Goal: Feedback & Contribution: Leave review/rating

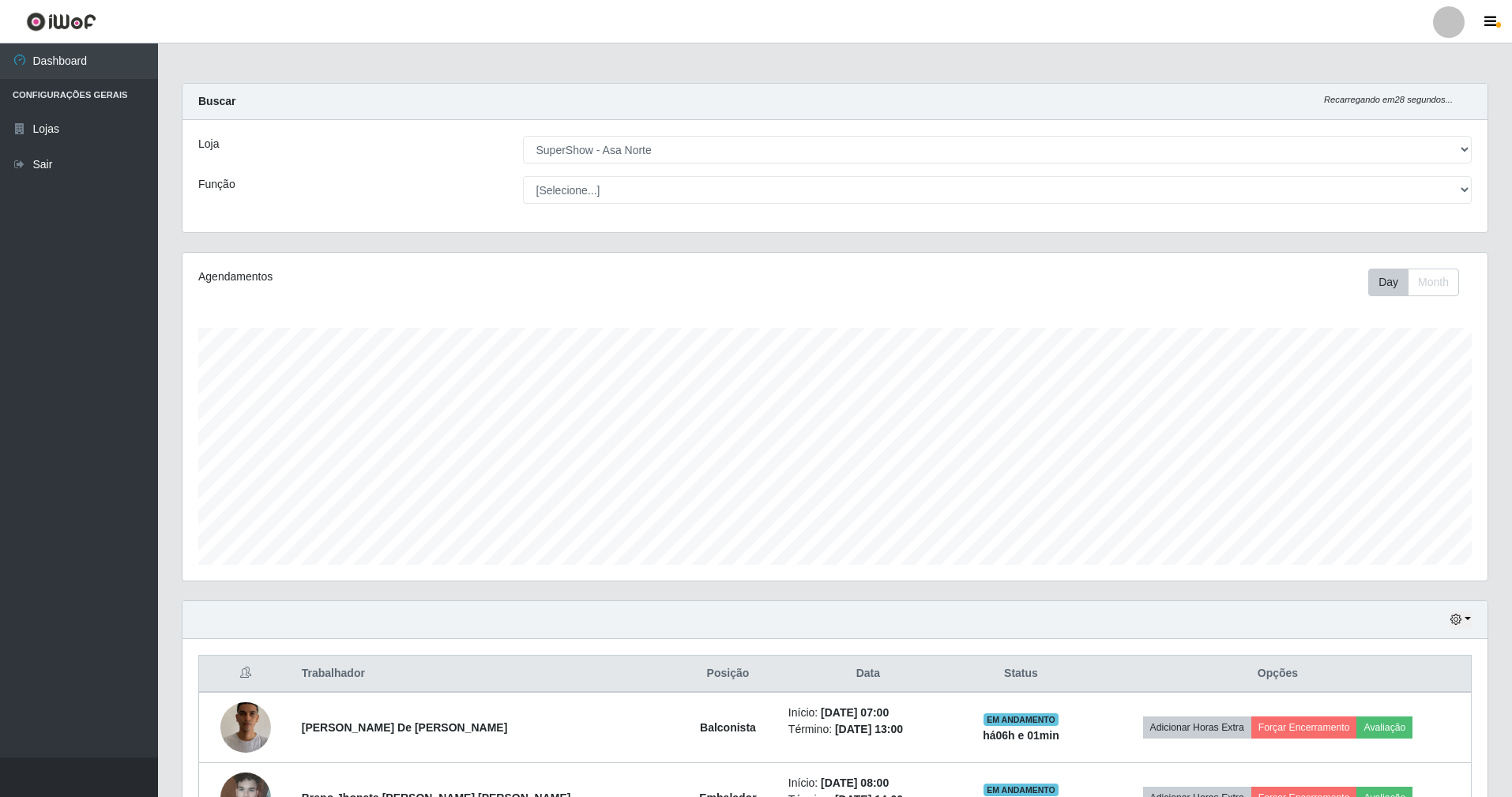
select select "71"
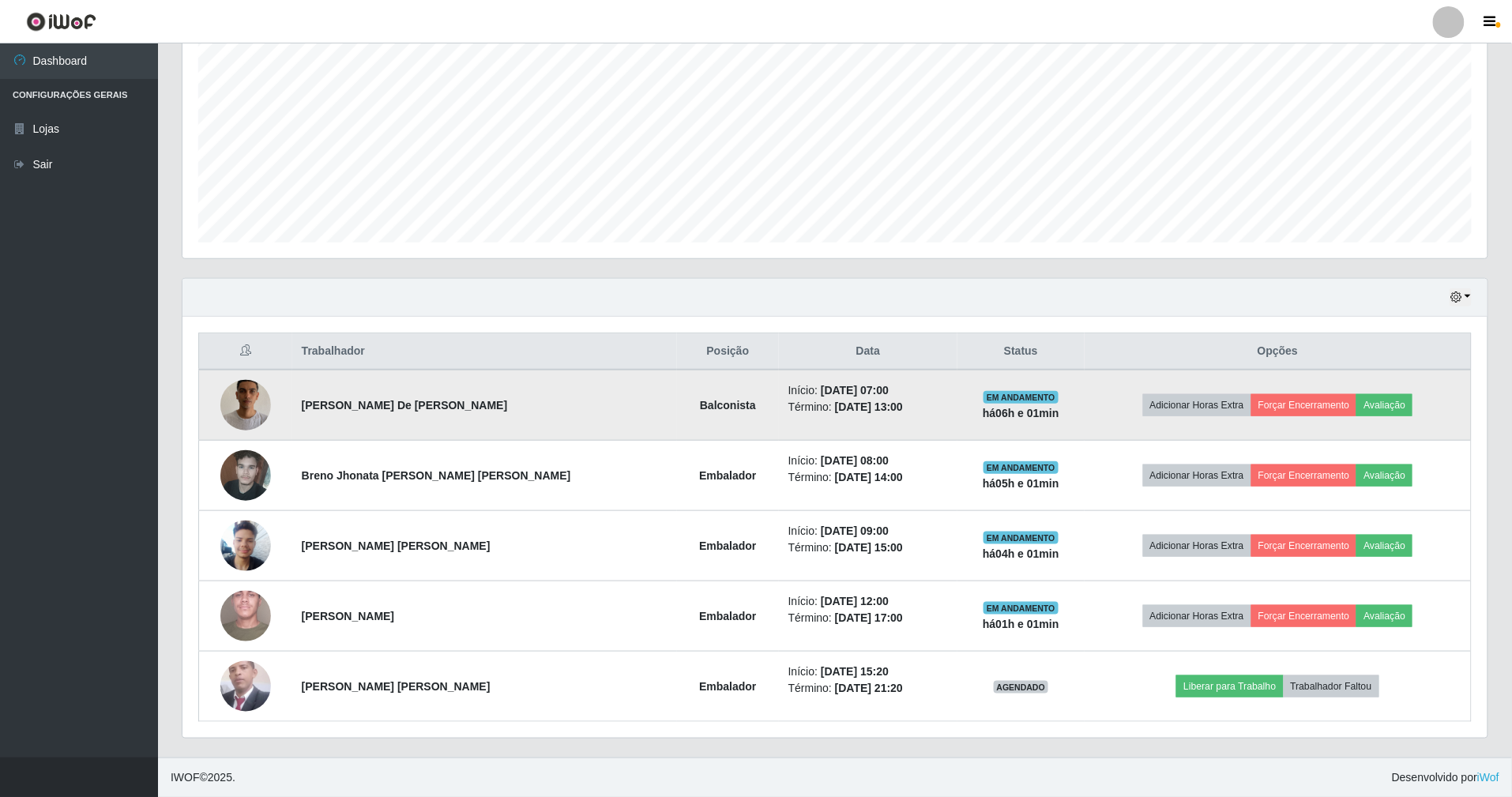
scroll to position [328, 1305]
click at [1382, 399] on button "Avaliação" at bounding box center [1384, 405] width 56 height 22
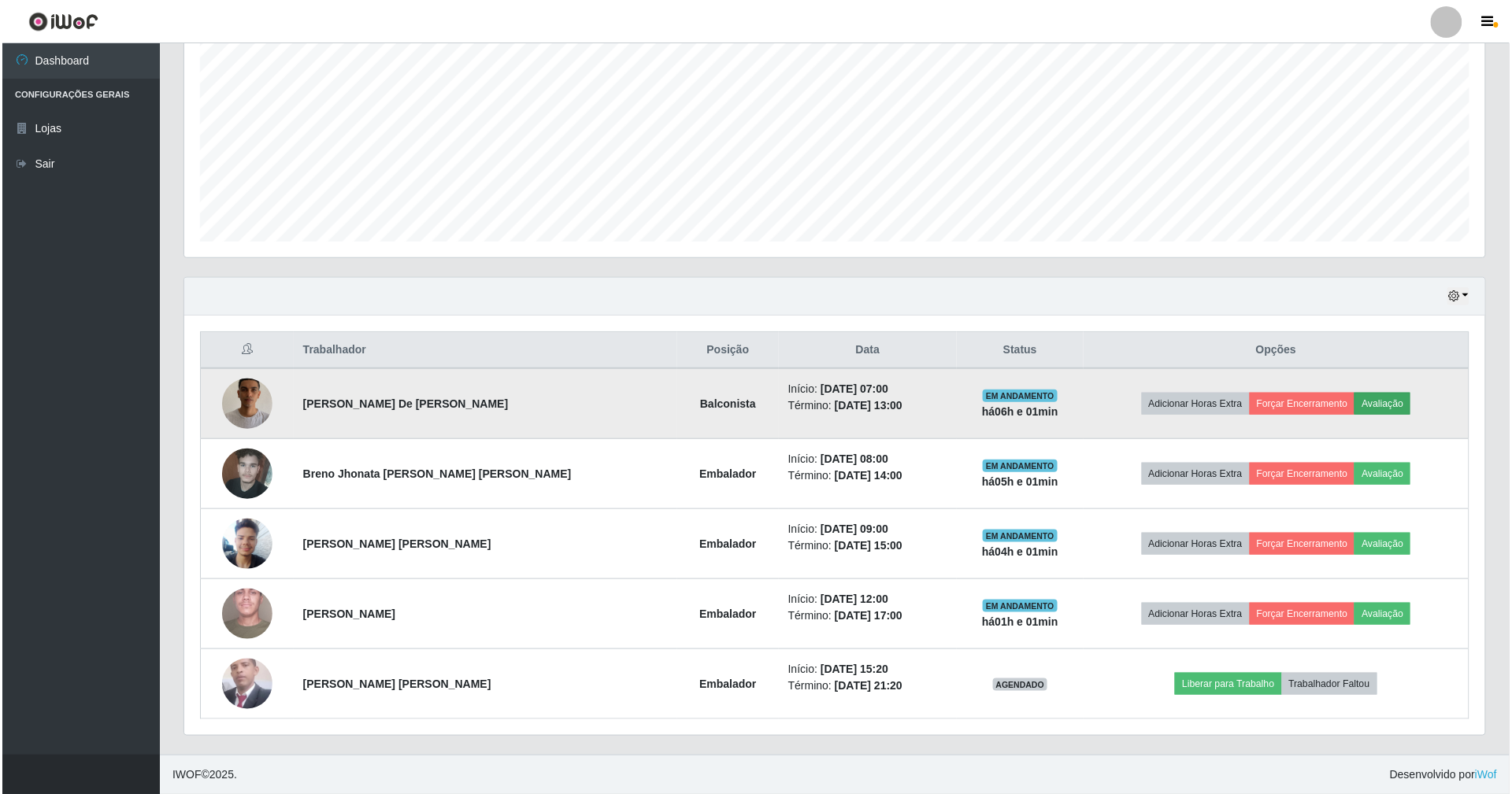
scroll to position [327, 1286]
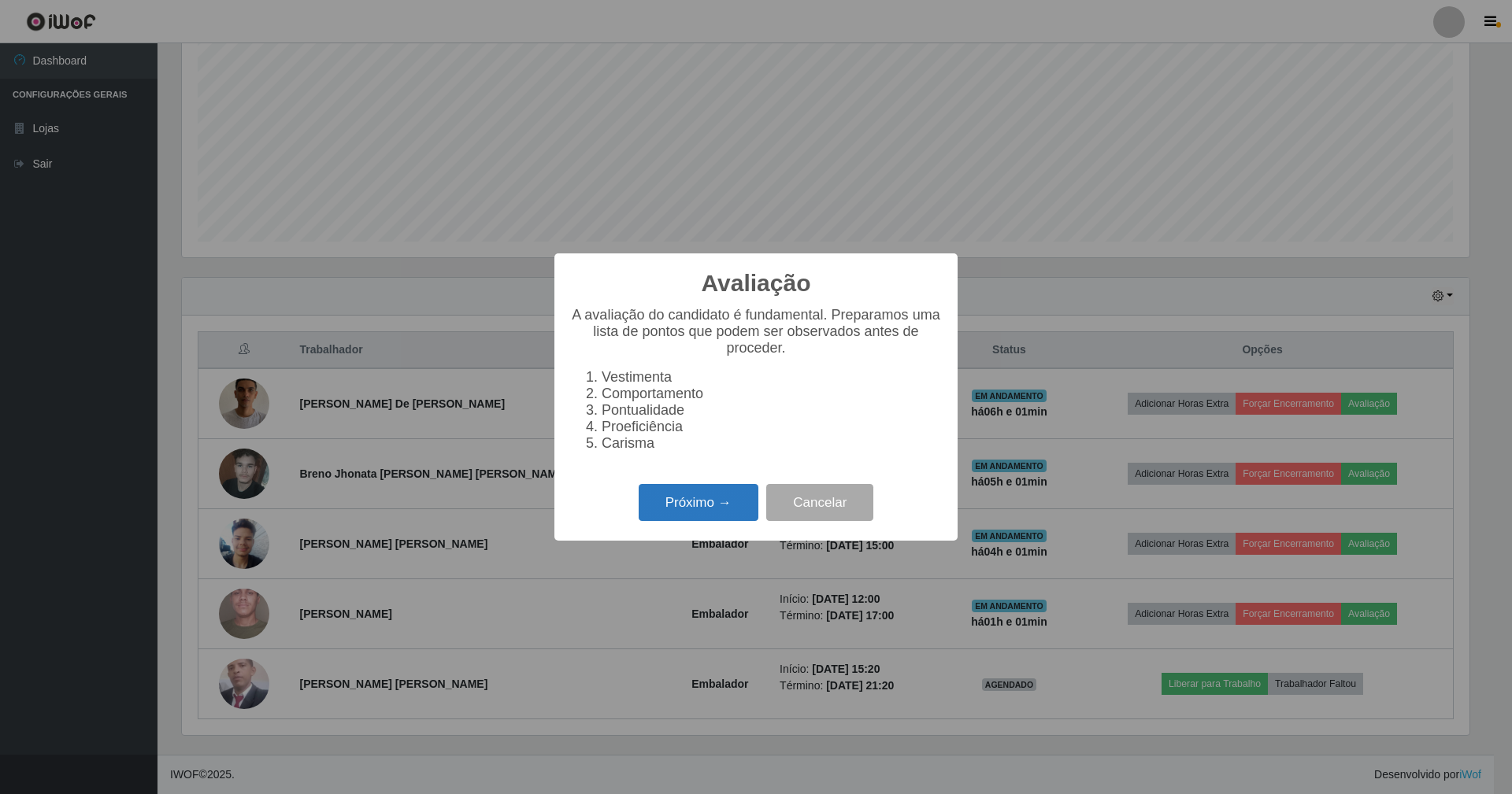
click at [728, 499] on button "Próximo →" at bounding box center [699, 503] width 120 height 37
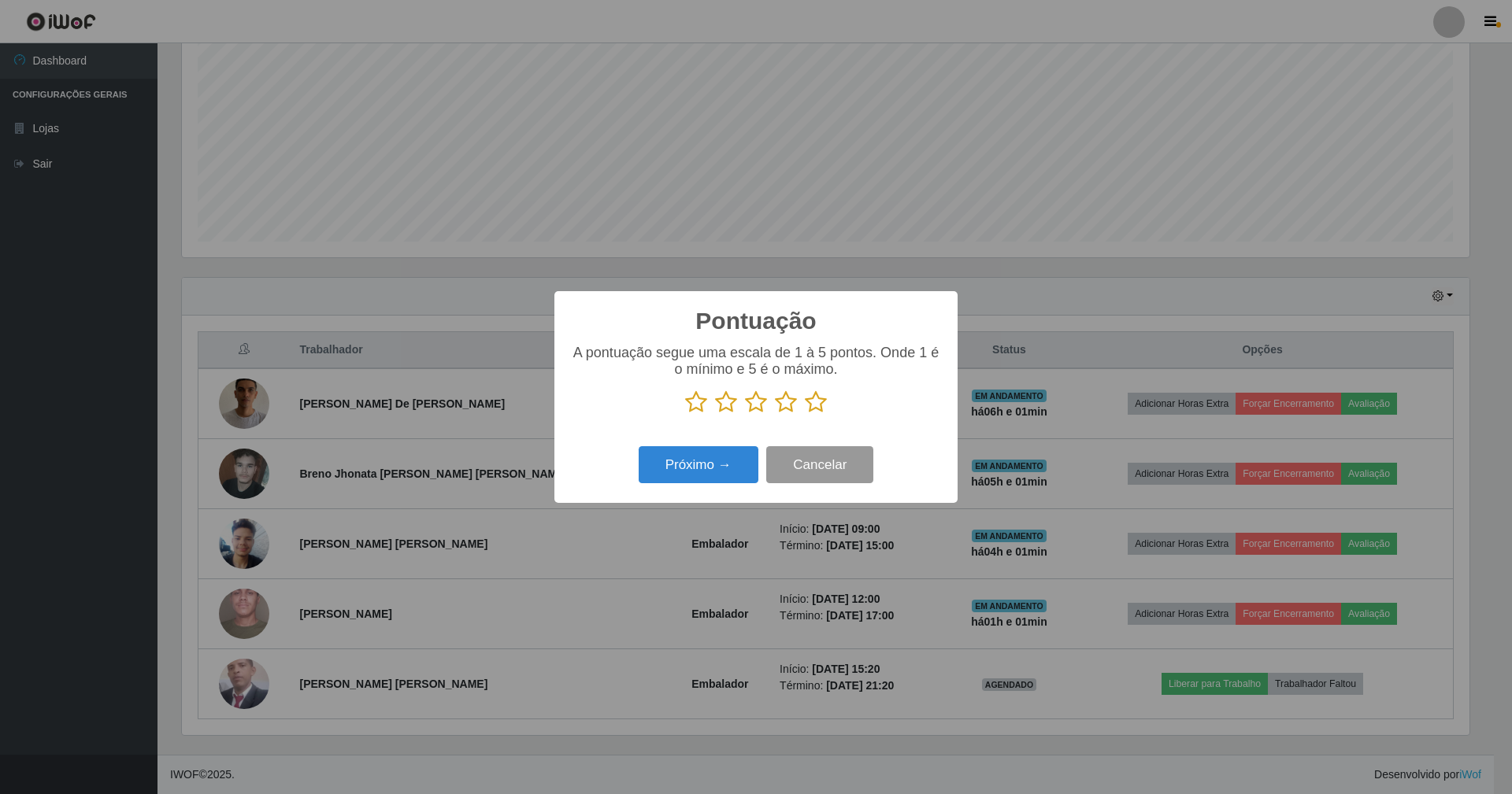
scroll to position [786972, 786124]
click at [820, 404] on icon at bounding box center [815, 402] width 22 height 23
click at [805, 414] on input "radio" at bounding box center [805, 414] width 0 height 0
click at [731, 464] on button "Próximo →" at bounding box center [699, 465] width 120 height 37
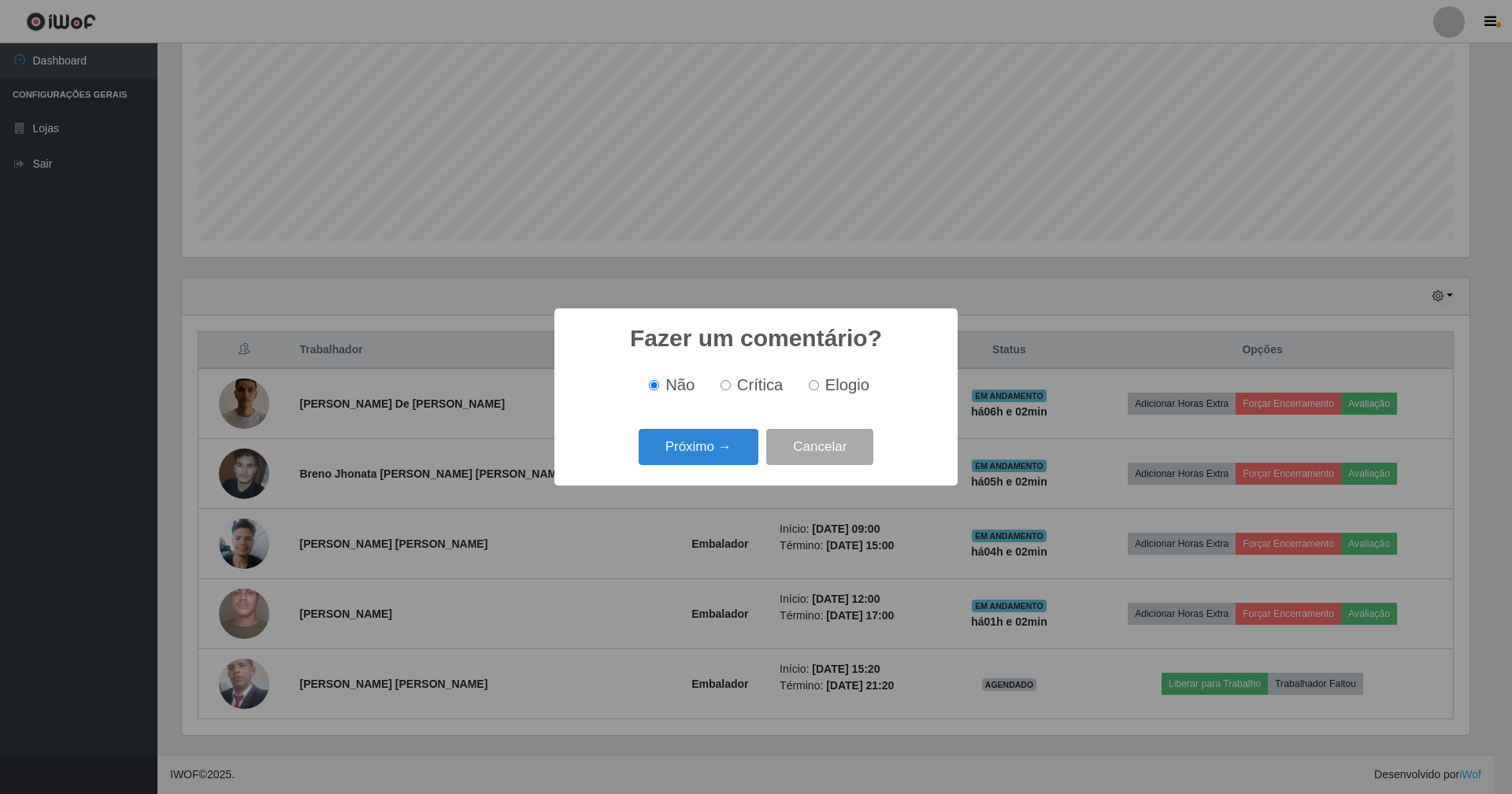
click at [812, 384] on input "Elogio" at bounding box center [813, 385] width 11 height 11
radio input "true"
click at [713, 446] on button "Próximo →" at bounding box center [699, 448] width 120 height 37
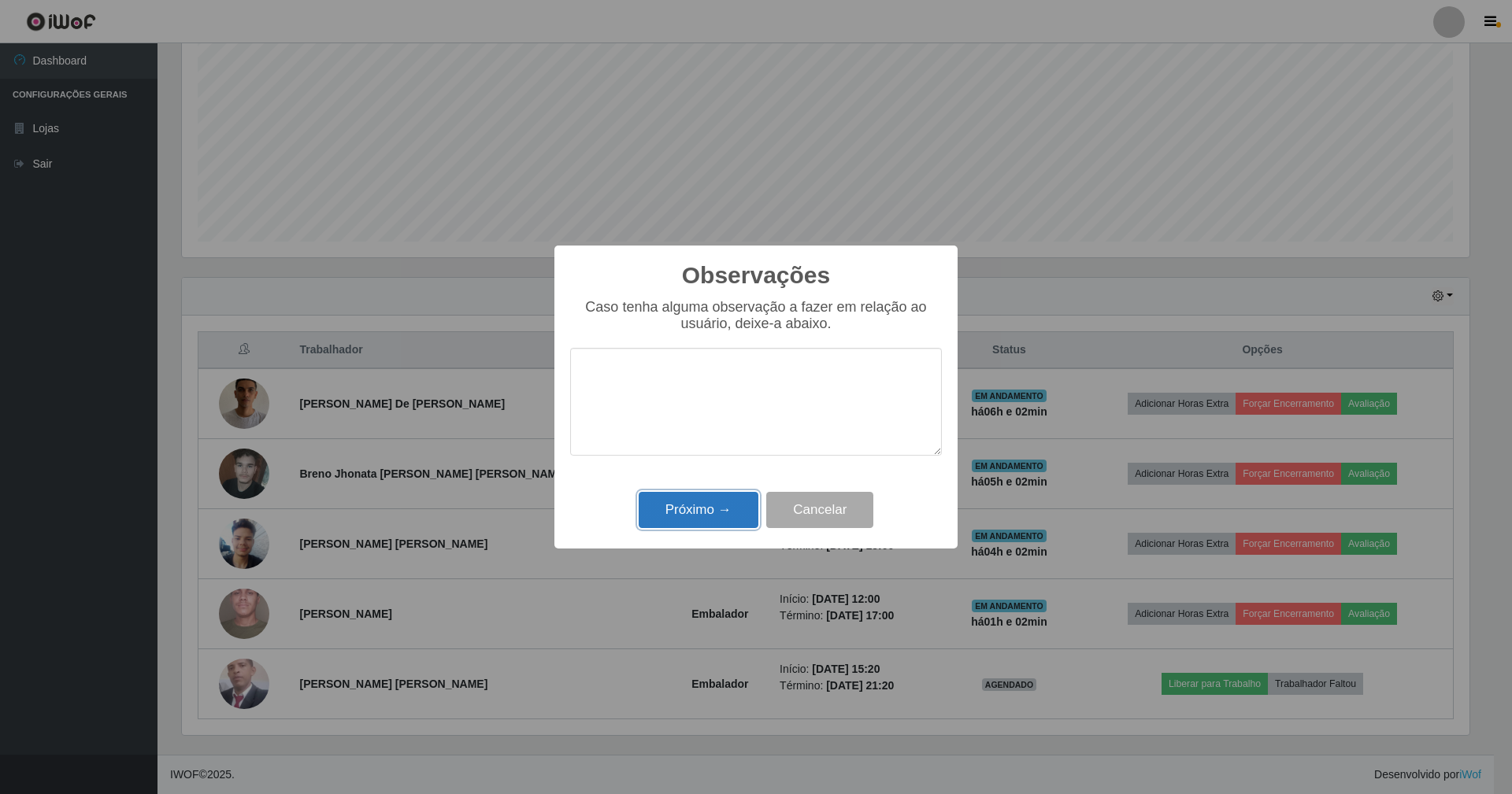
click at [707, 502] on button "Próximo →" at bounding box center [699, 510] width 120 height 37
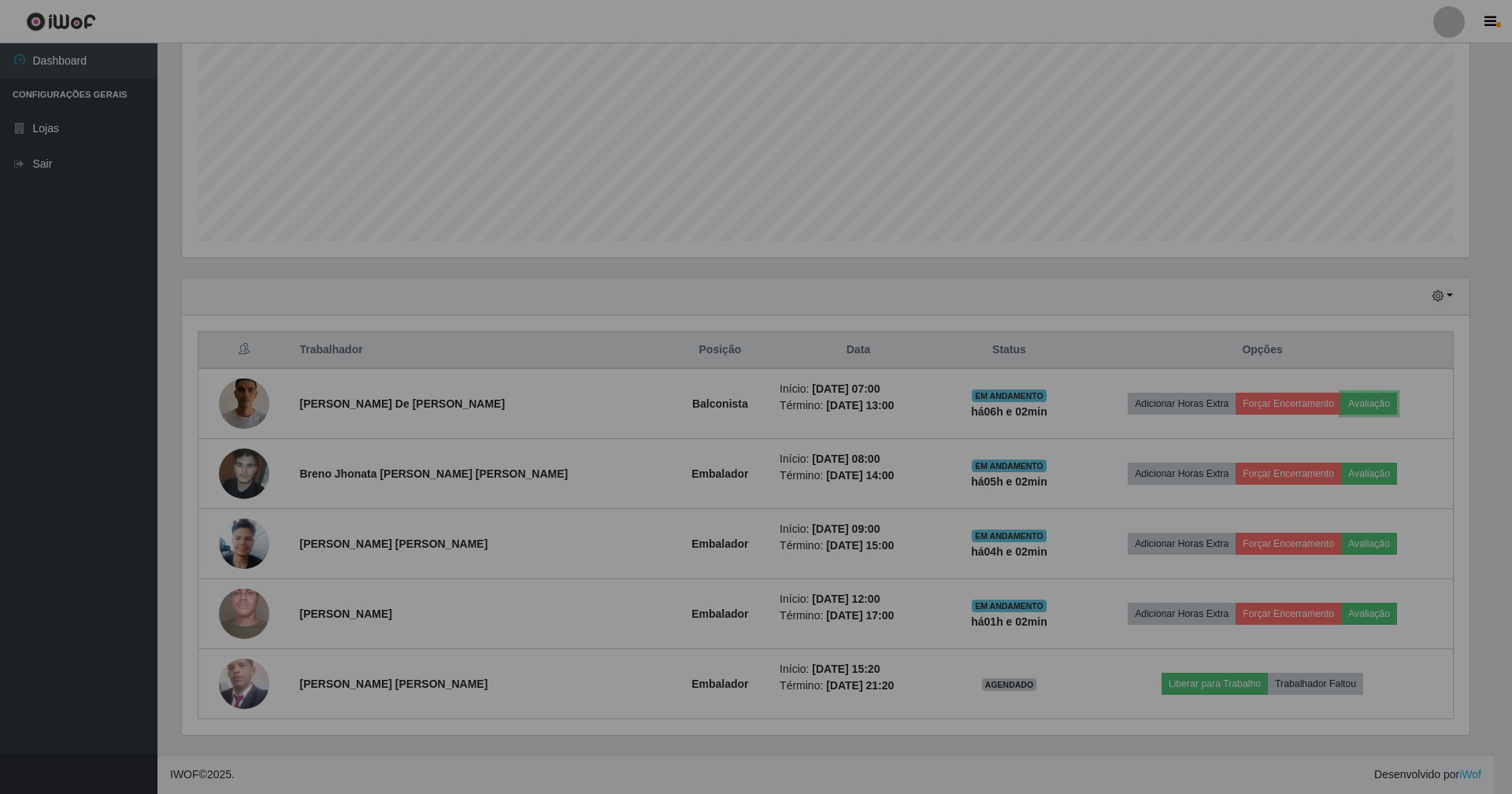
scroll to position [327, 1301]
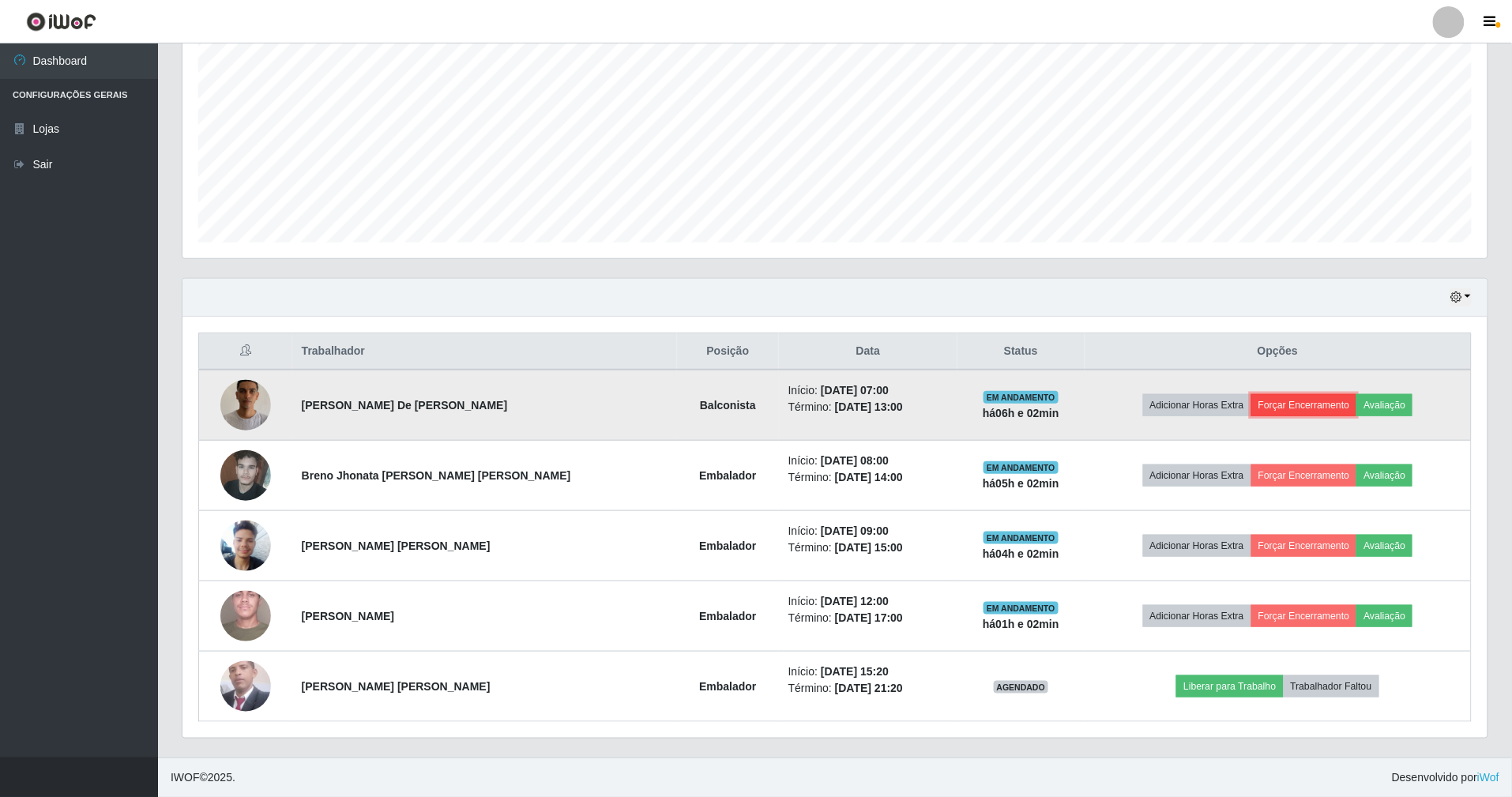
click at [1269, 399] on button "Forçar Encerramento" at bounding box center [1304, 405] width 106 height 22
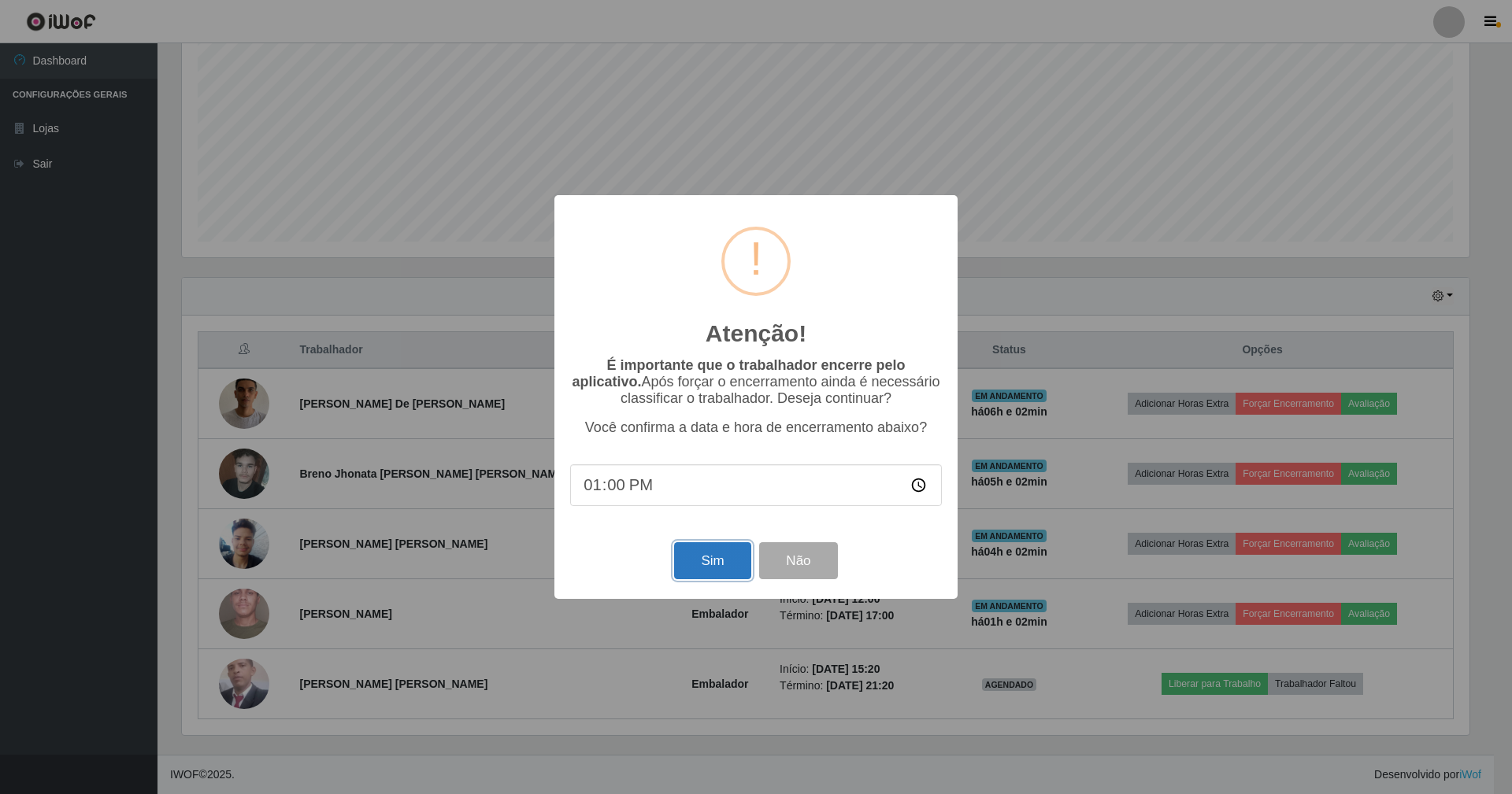
click at [716, 561] on button "Sim" at bounding box center [712, 561] width 76 height 37
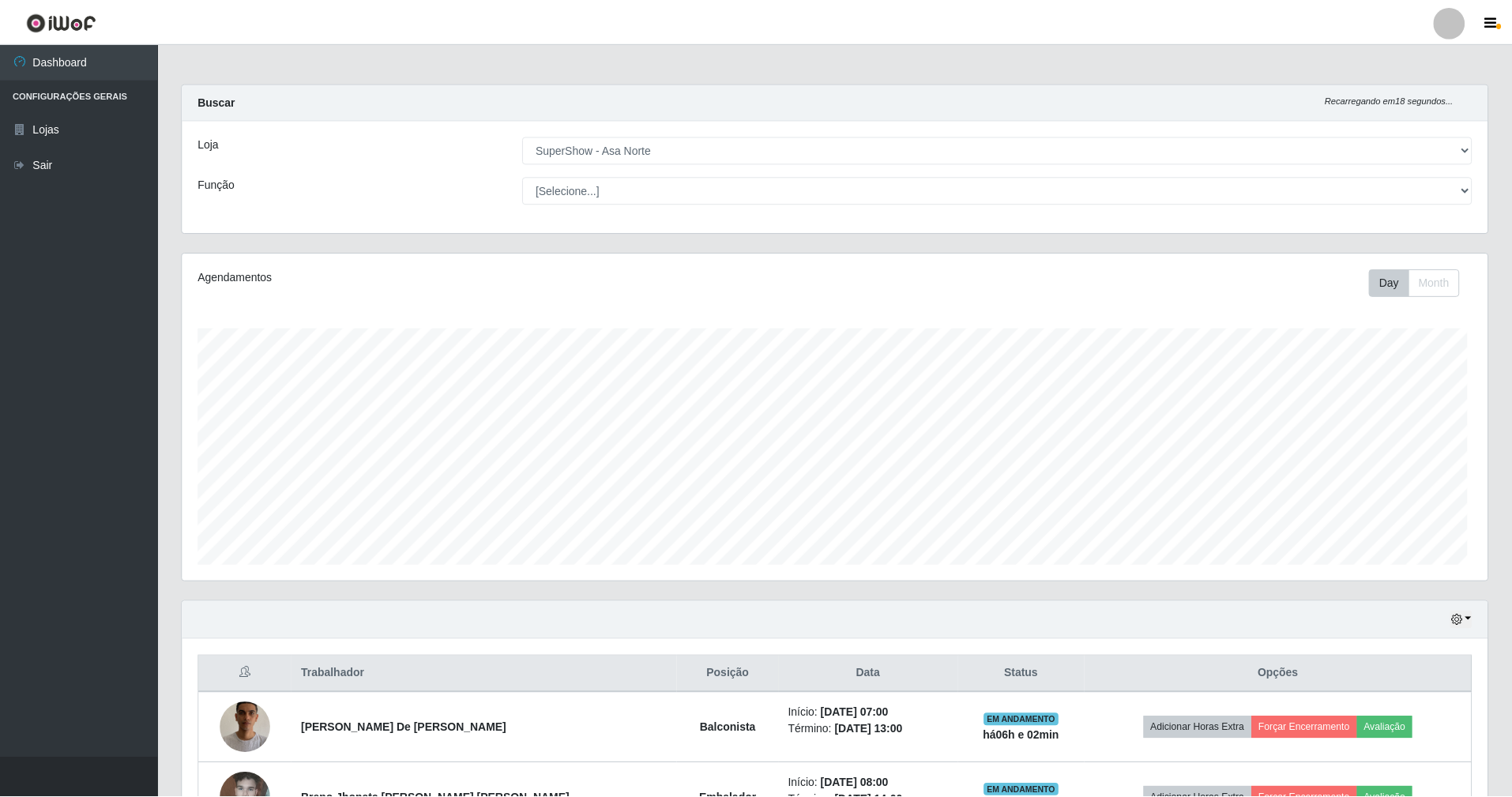
scroll to position [328, 1309]
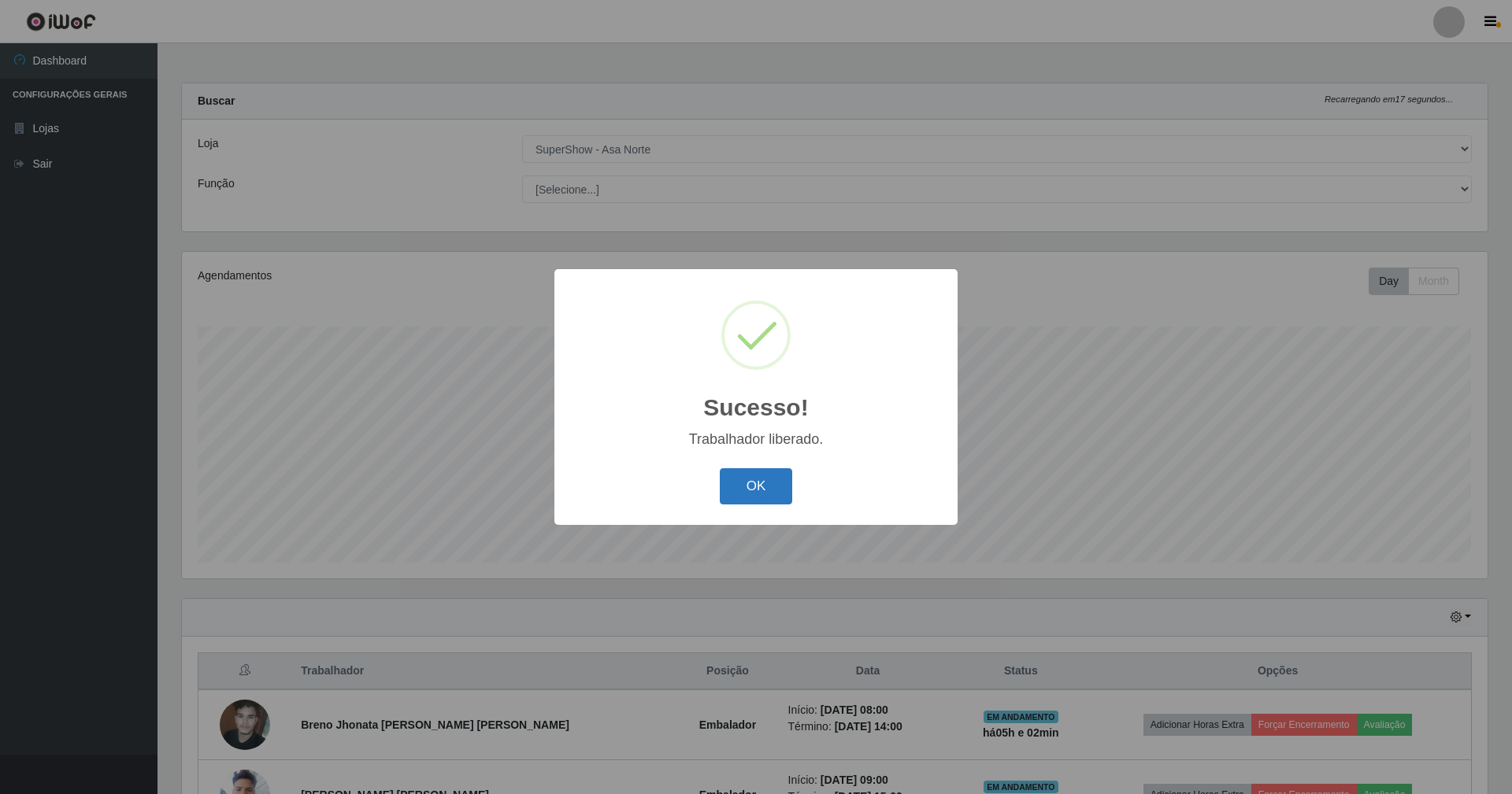
click at [763, 486] on button "OK" at bounding box center [756, 487] width 73 height 37
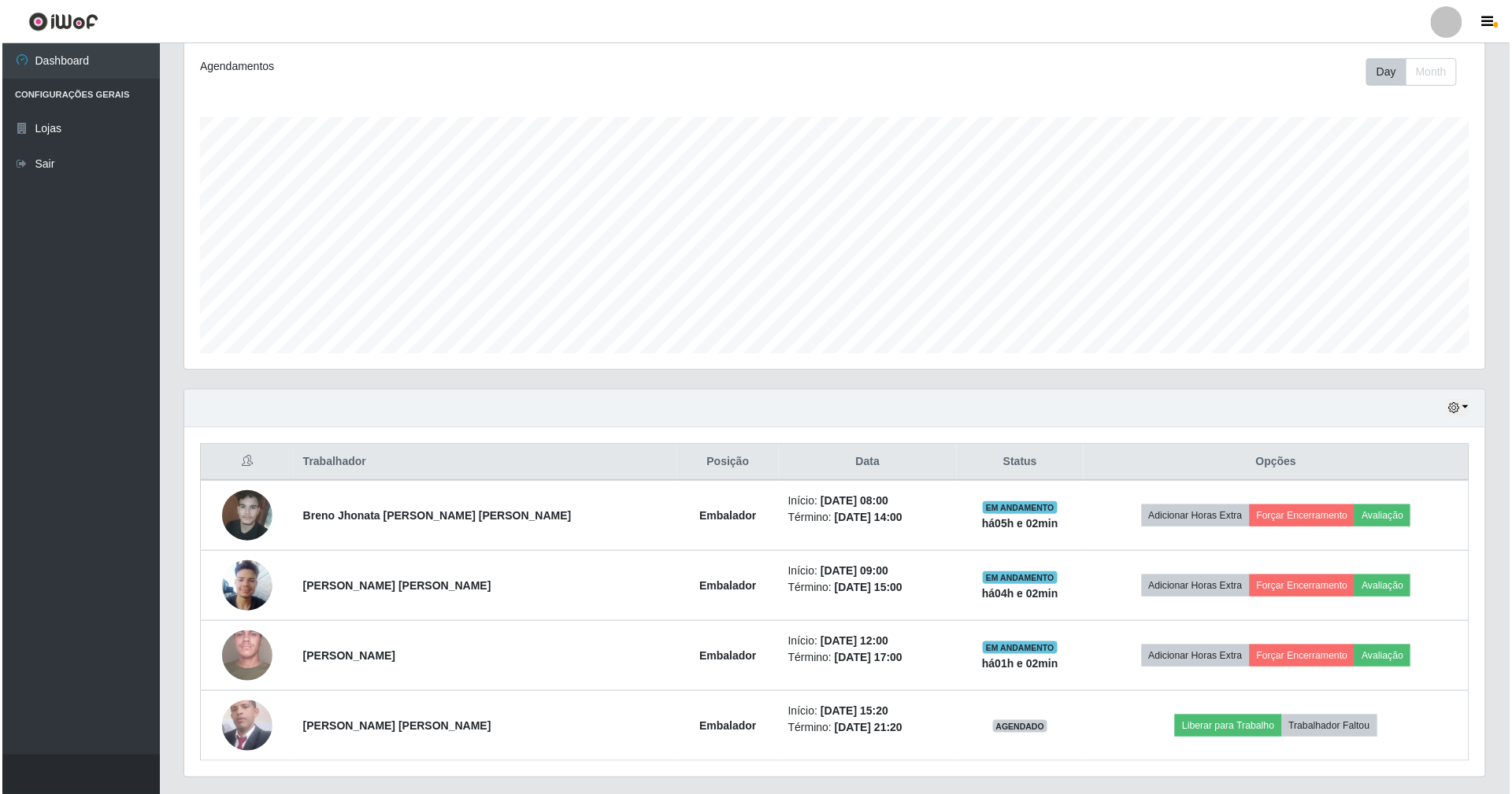
scroll to position [255, 0]
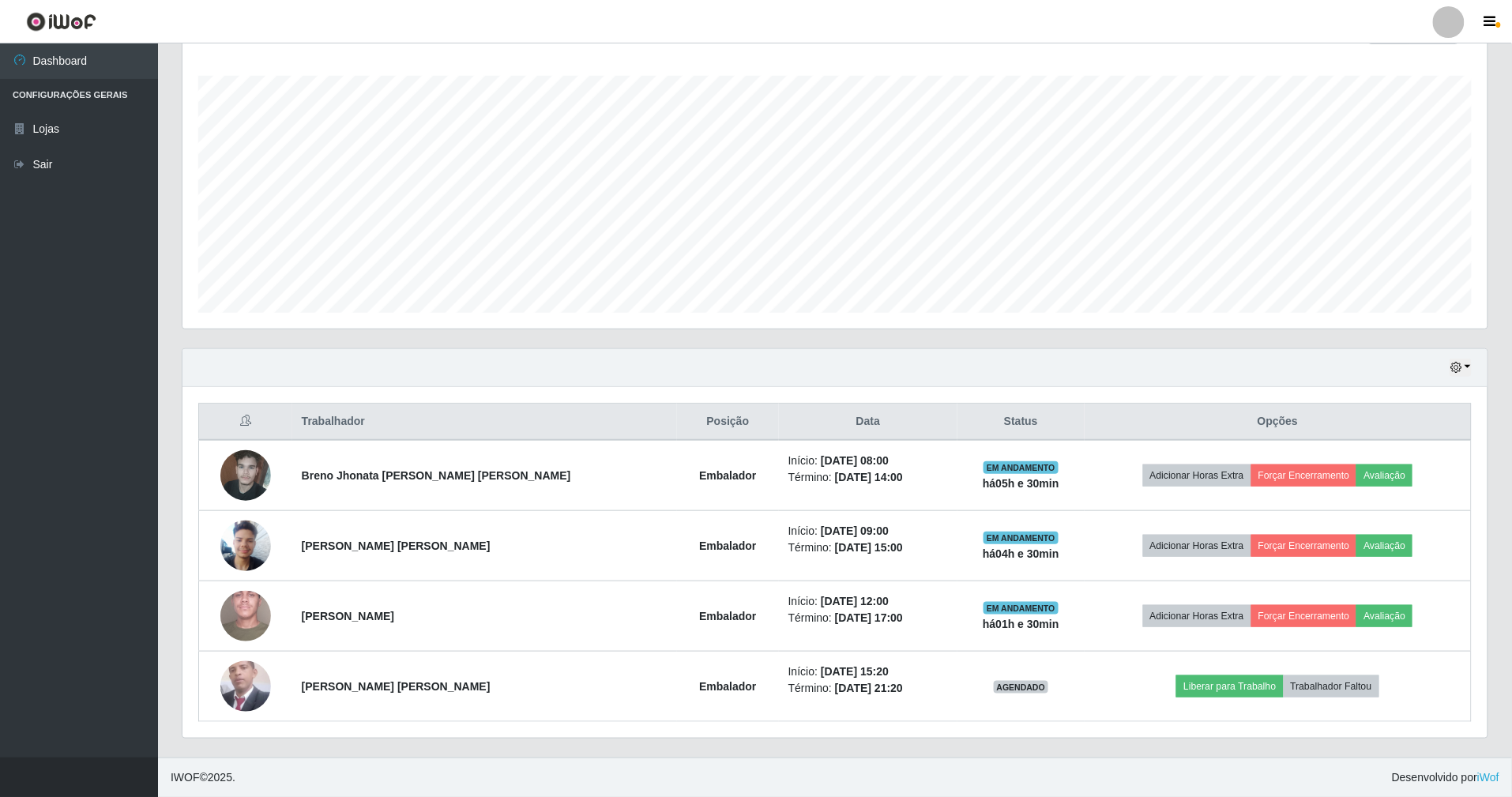
drag, startPoint x: 463, startPoint y: 800, endPoint x: 986, endPoint y: 342, distance: 695.2
click at [986, 342] on div "Agendamentos Day Month 21/07 Agendamentos 18" at bounding box center [834, 174] width 1330 height 349
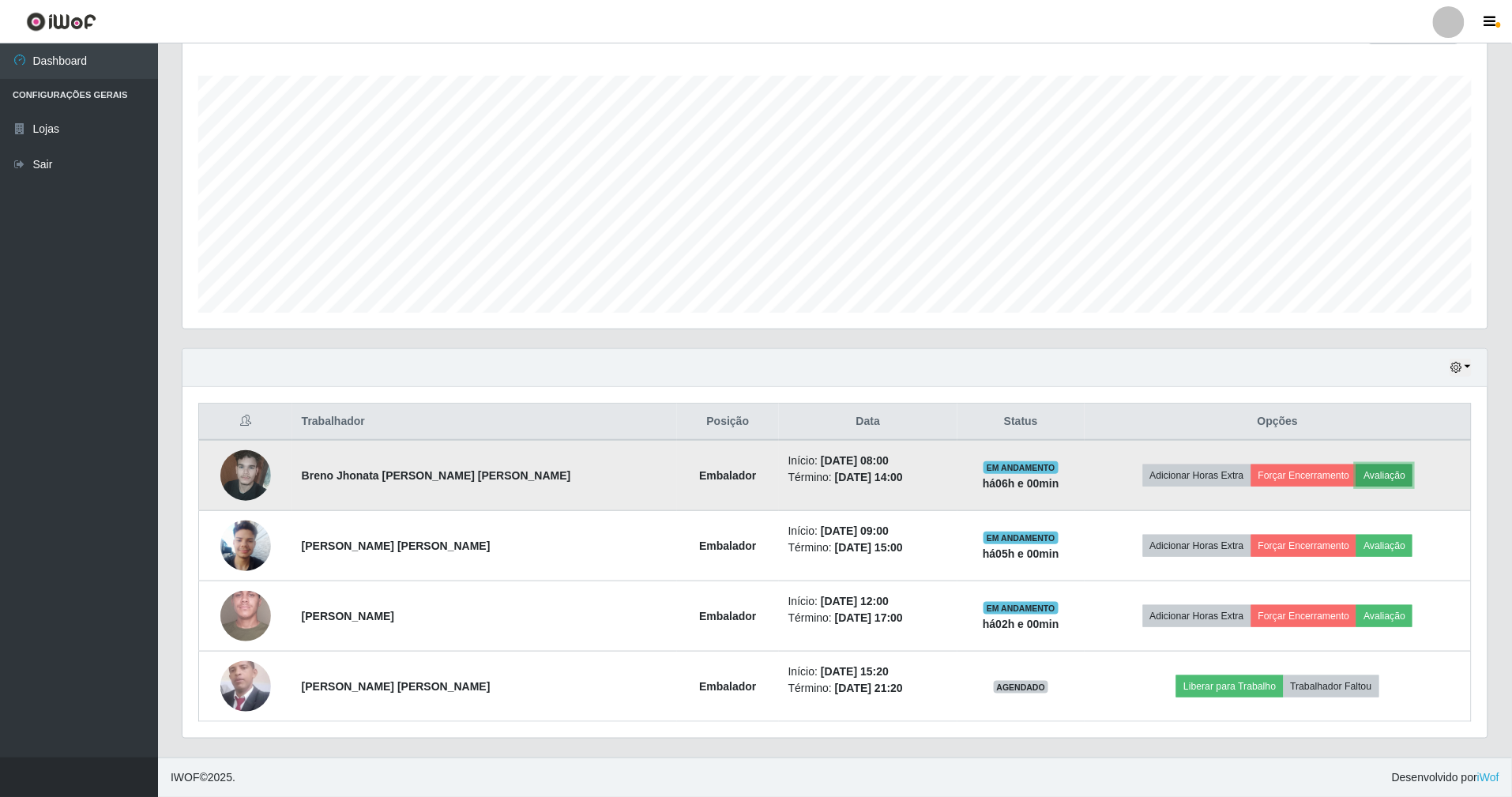
click at [1366, 465] on button "Avaliação" at bounding box center [1384, 475] width 56 height 22
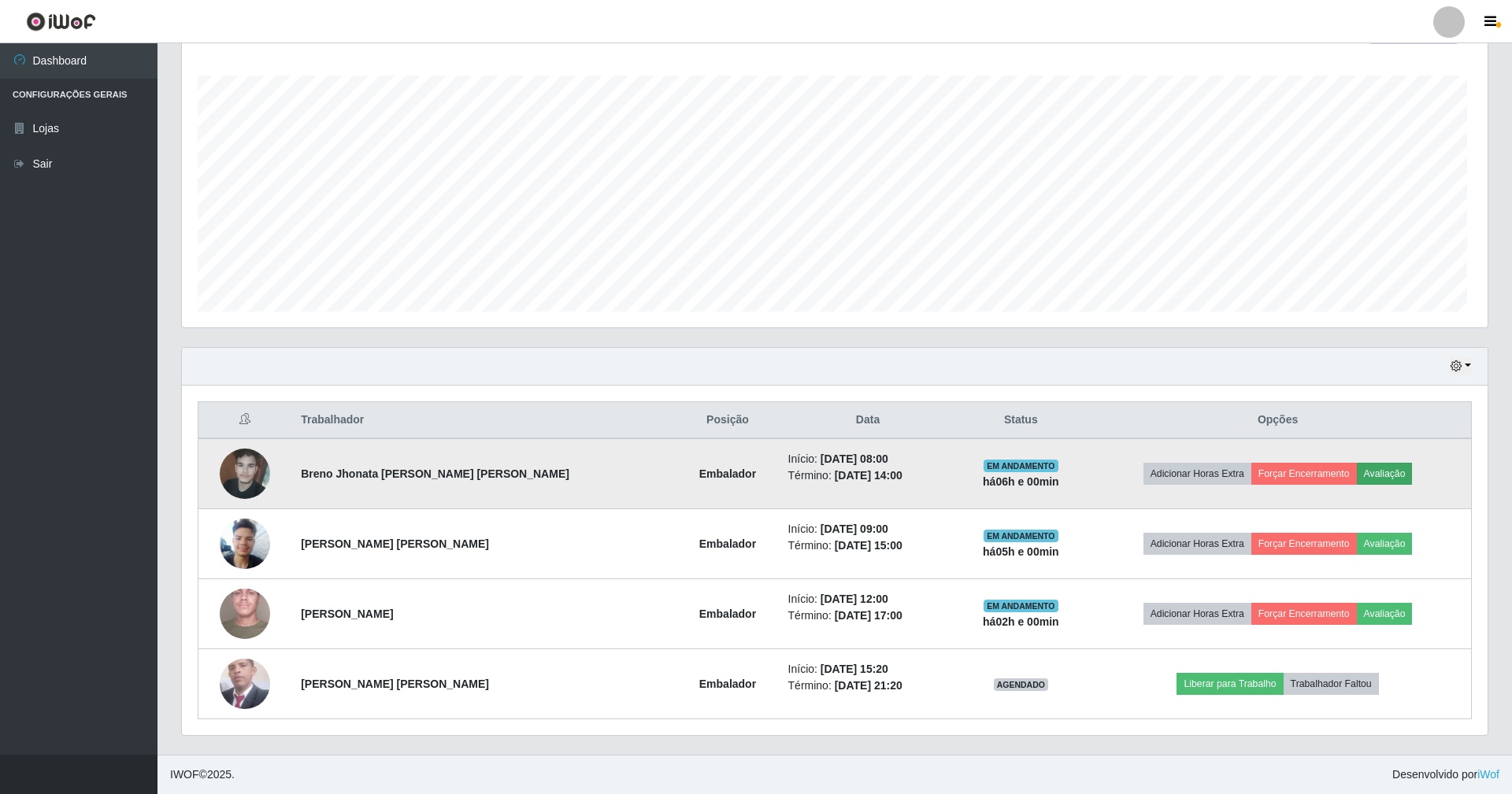
scroll to position [327, 1286]
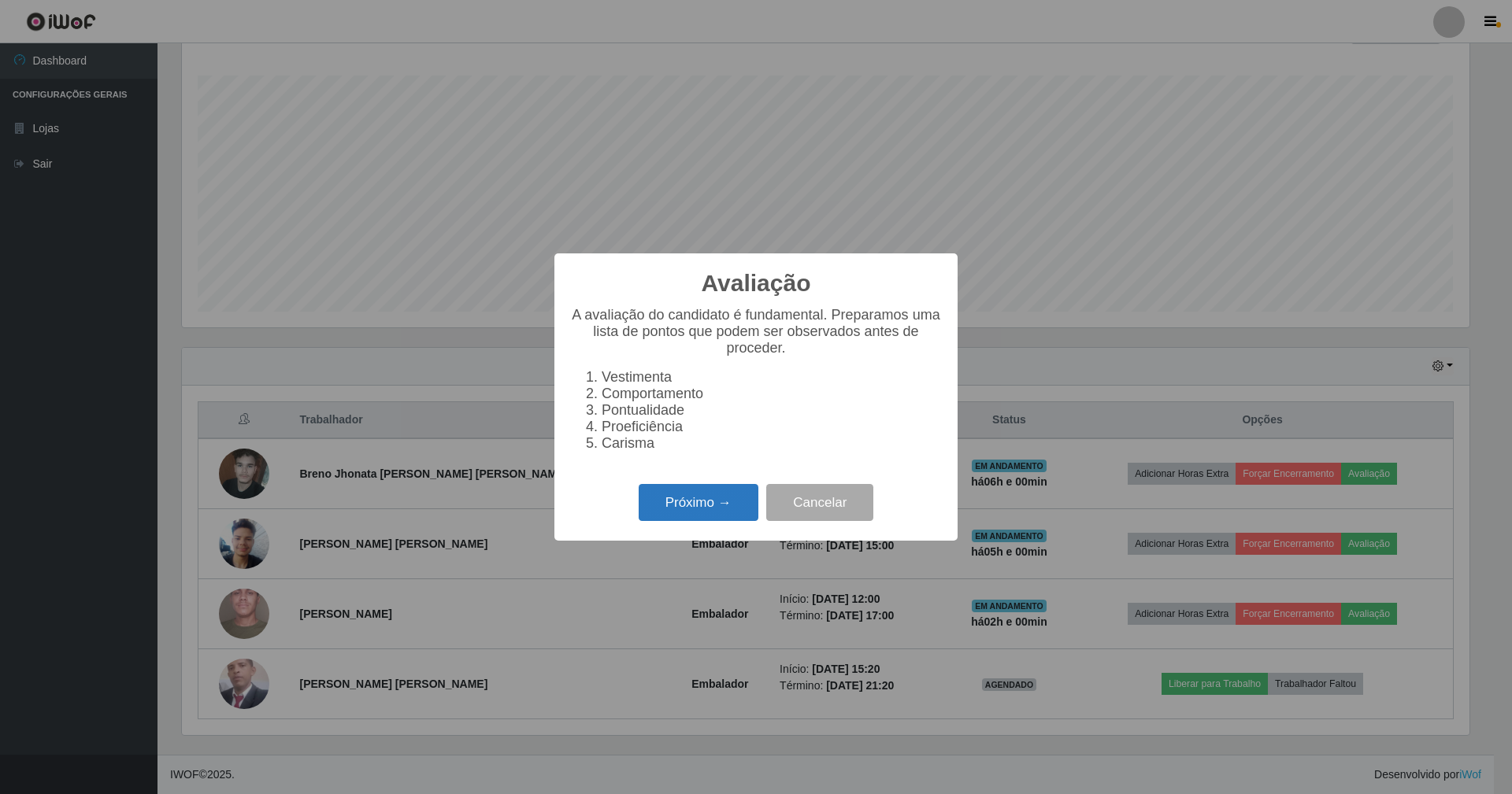
click at [678, 518] on button "Próximo →" at bounding box center [699, 503] width 120 height 37
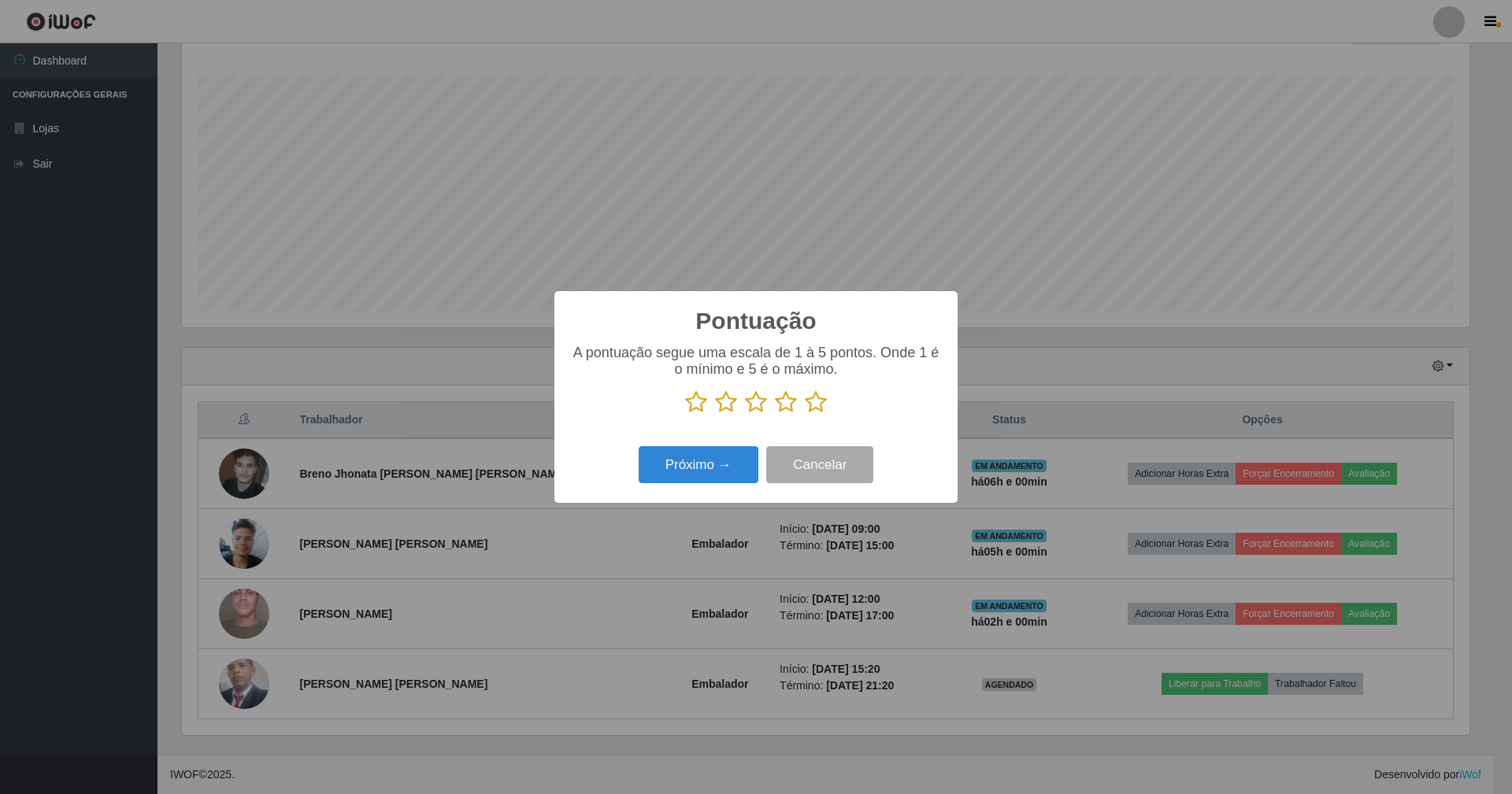
click at [819, 400] on icon at bounding box center [815, 402] width 22 height 23
click at [805, 414] on input "radio" at bounding box center [805, 414] width 0 height 0
click at [728, 467] on button "Próximo →" at bounding box center [699, 465] width 120 height 37
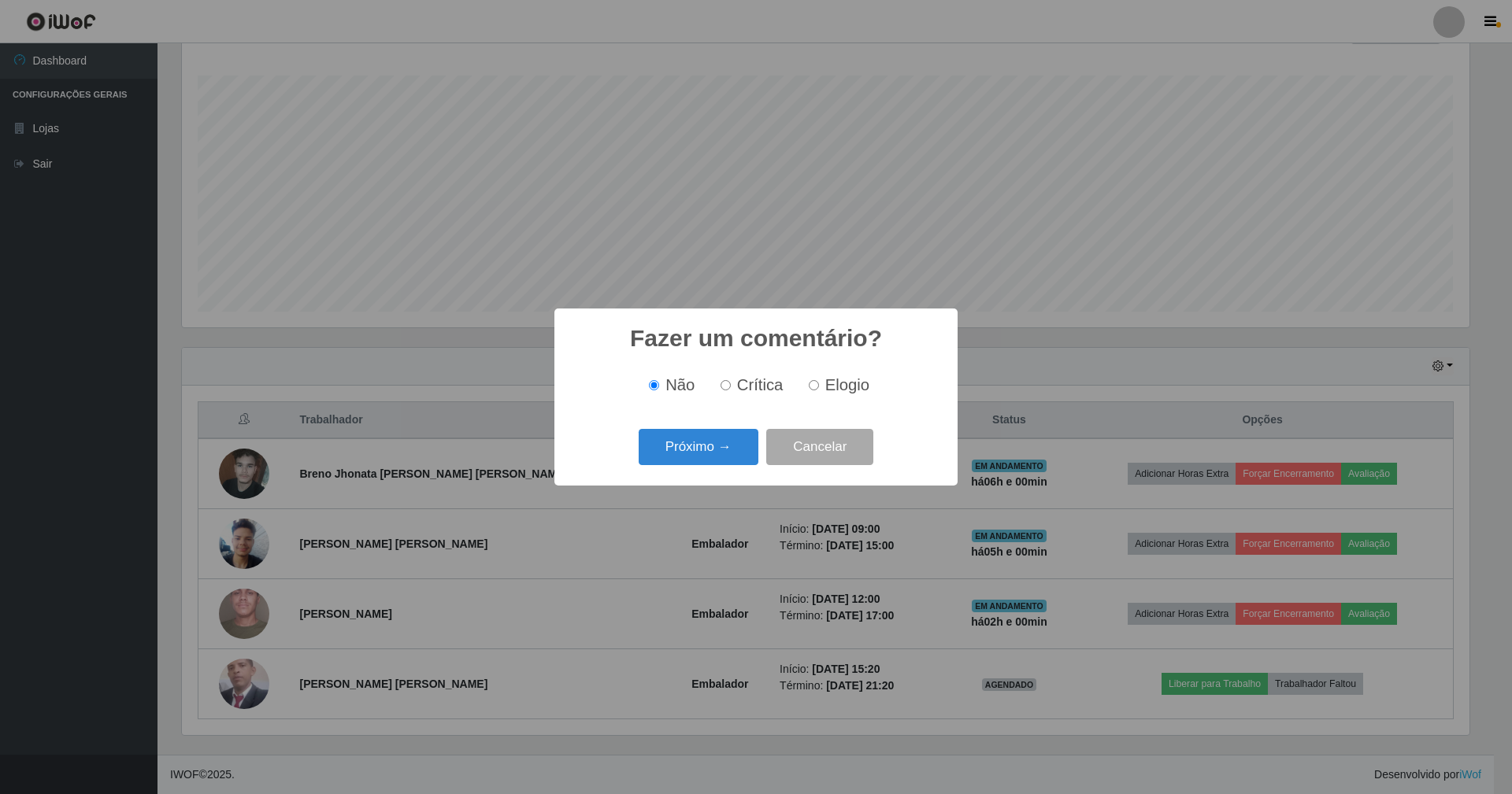
click at [805, 383] on label "Elogio" at bounding box center [836, 385] width 67 height 18
click at [809, 383] on input "Elogio" at bounding box center [813, 385] width 11 height 11
radio input "true"
click at [716, 449] on button "Próximo →" at bounding box center [699, 448] width 120 height 37
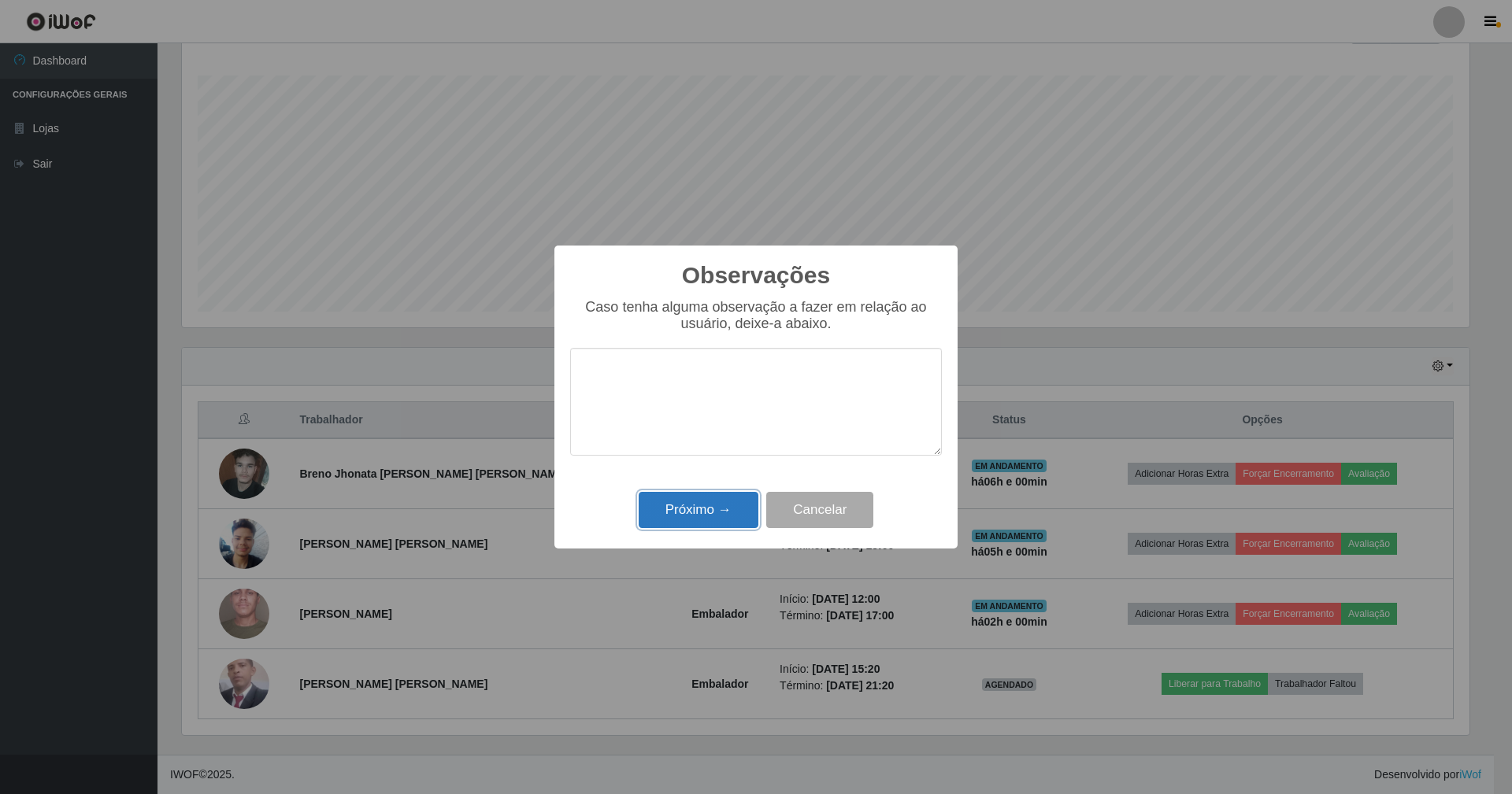
click at [731, 508] on button "Próximo →" at bounding box center [699, 510] width 120 height 37
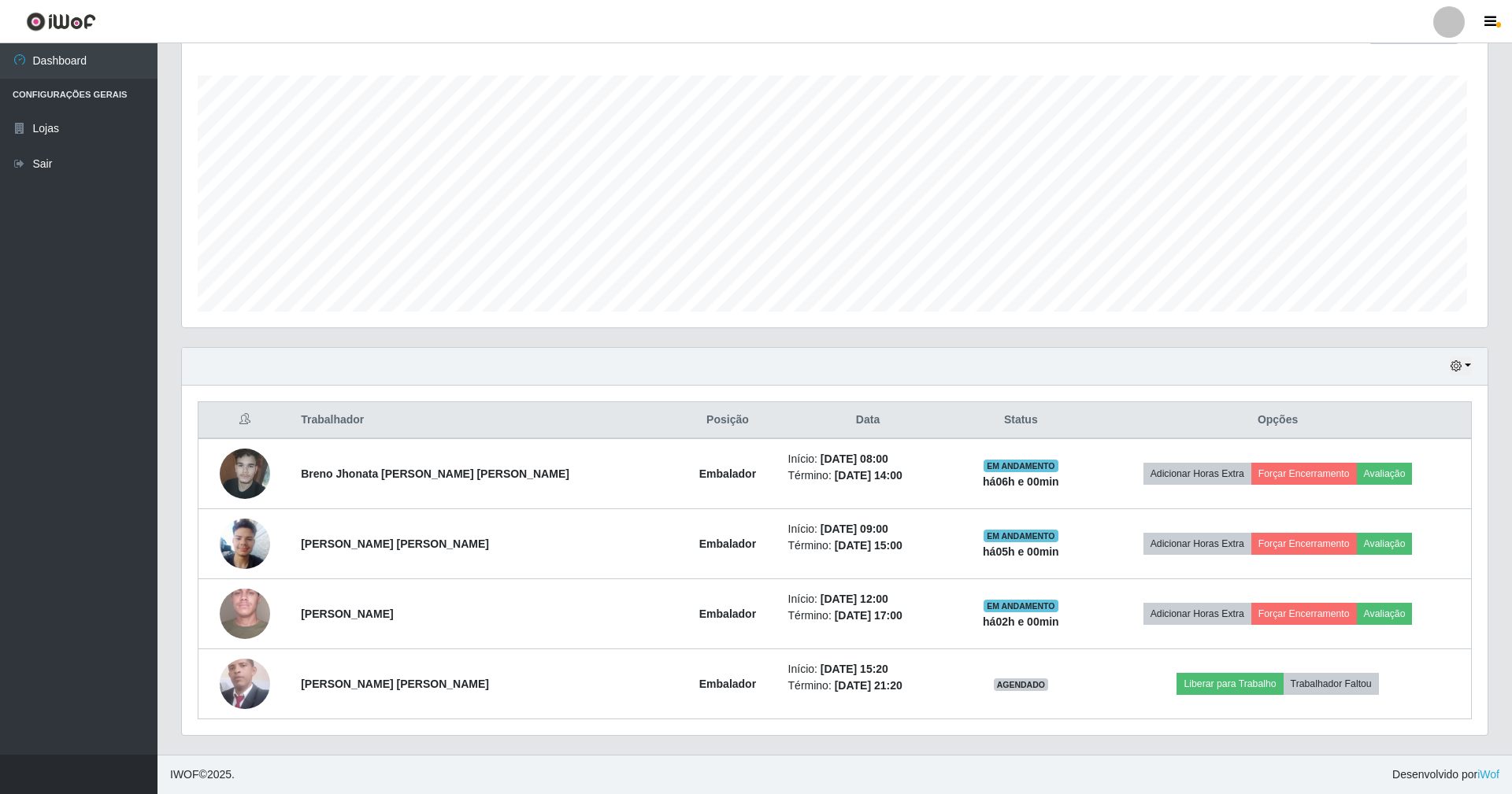
scroll to position [327, 1301]
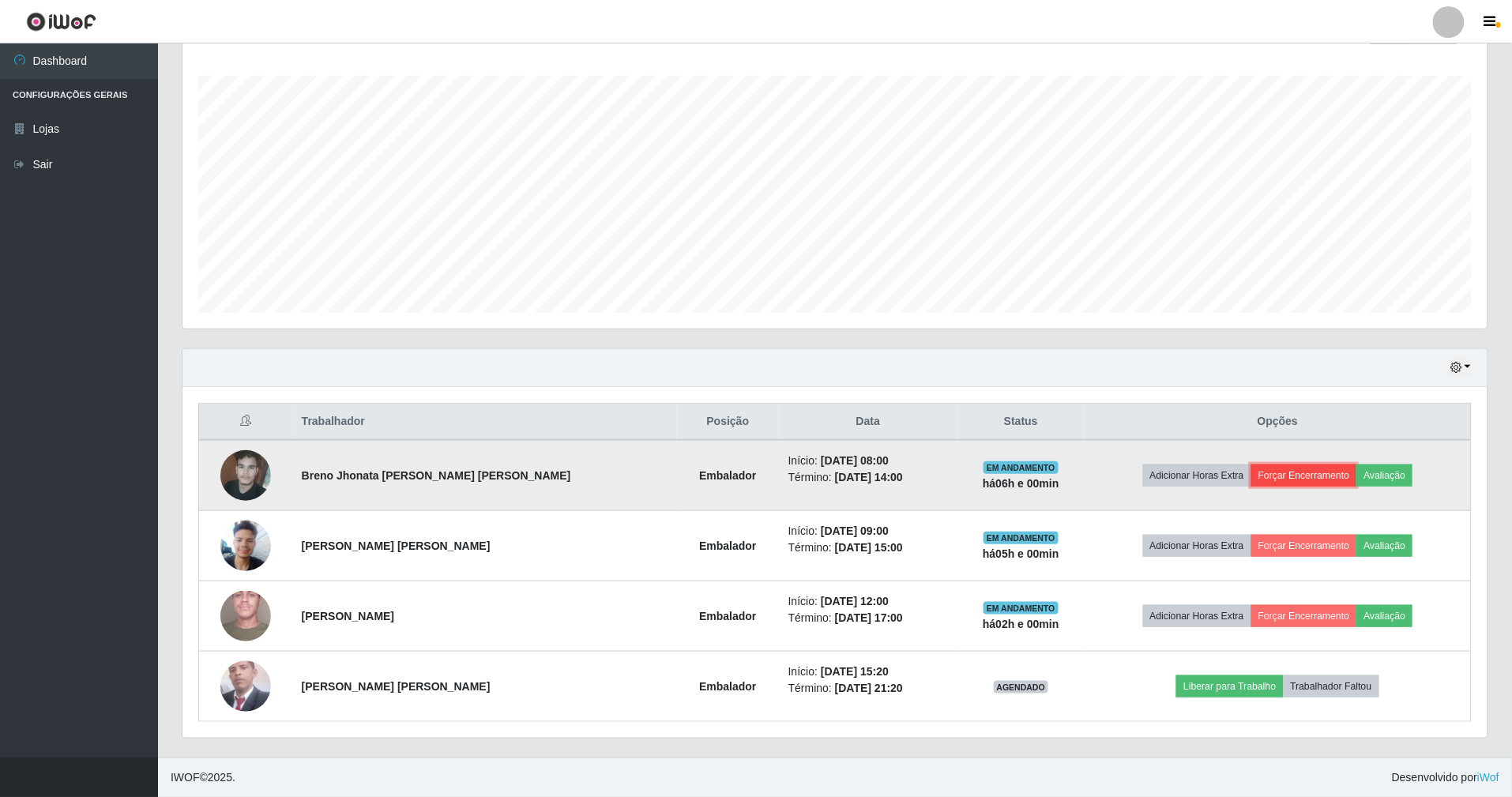
click at [1312, 475] on button "Forçar Encerramento" at bounding box center [1304, 475] width 106 height 22
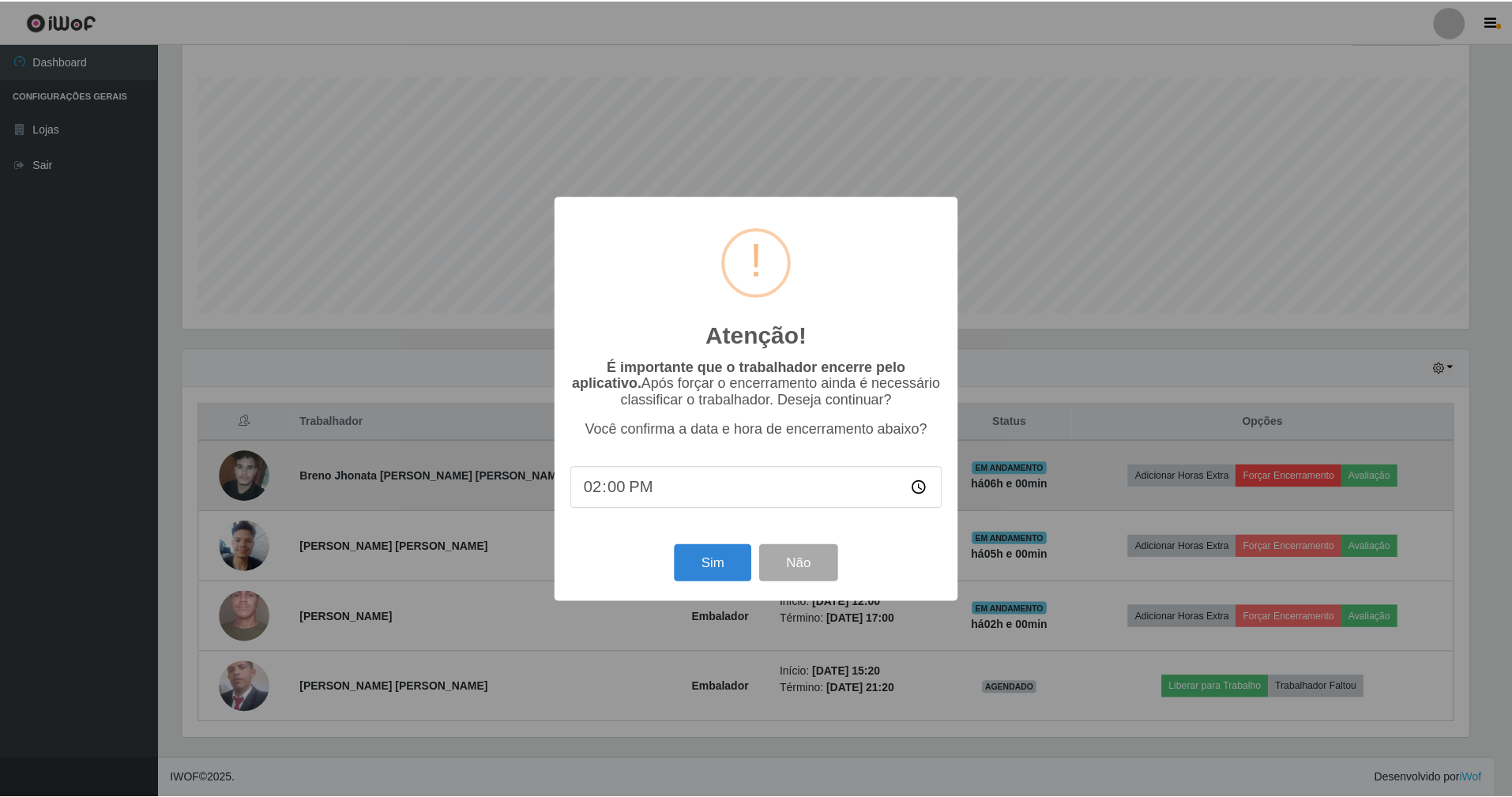
scroll to position [328, 1290]
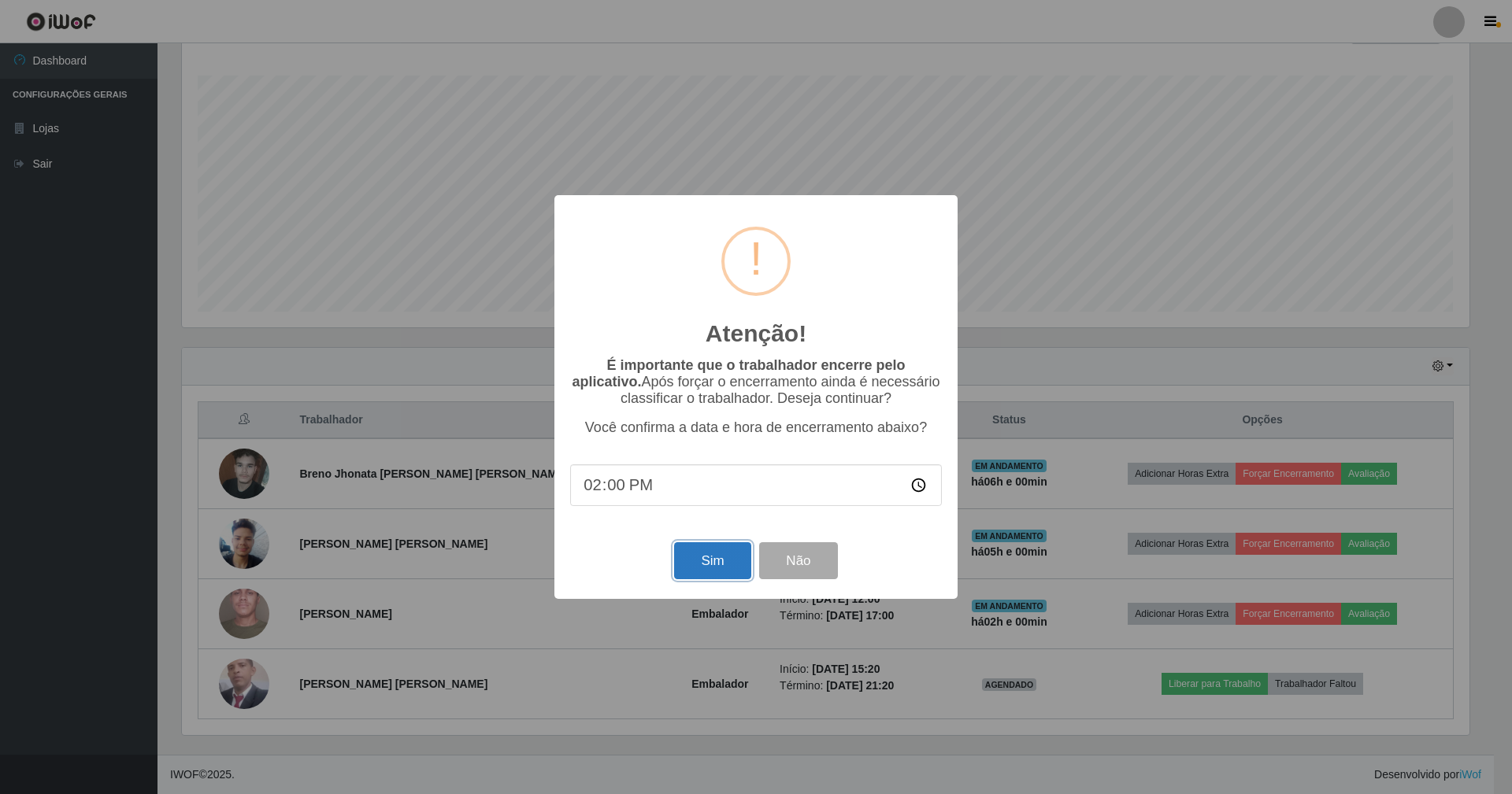
click at [730, 567] on button "Sim" at bounding box center [712, 561] width 76 height 37
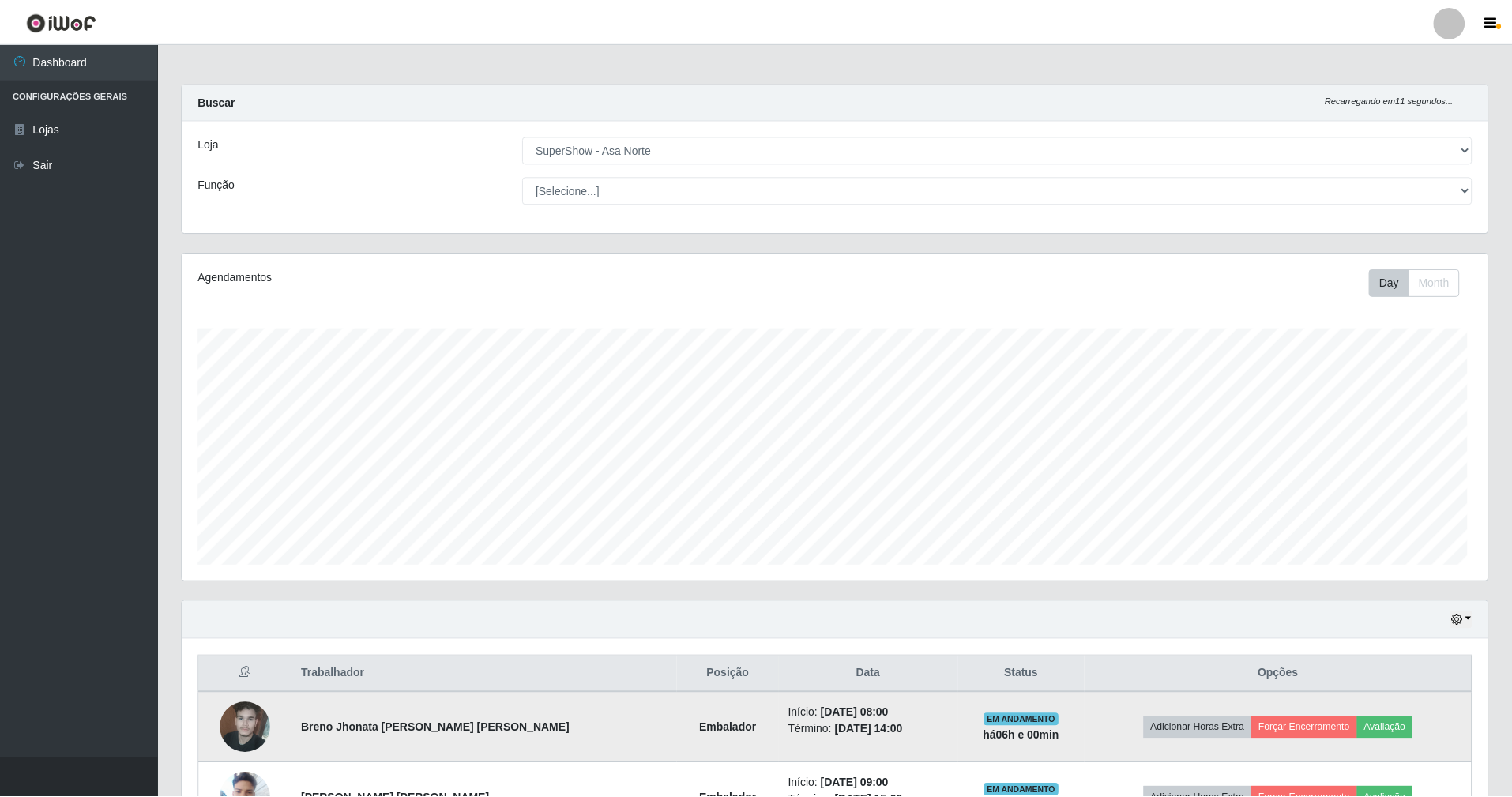
scroll to position [328, 1309]
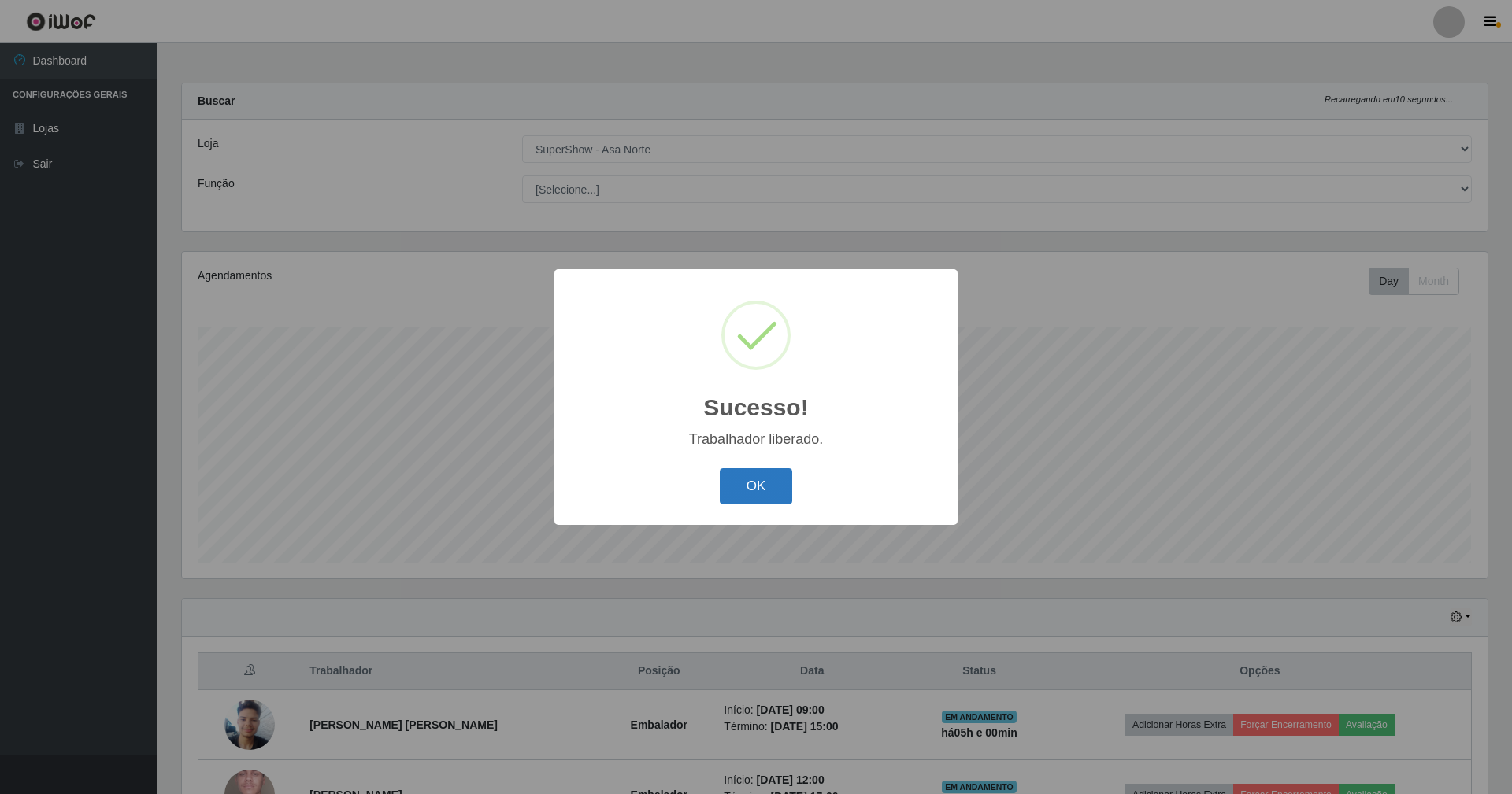
drag, startPoint x: 762, startPoint y: 485, endPoint x: 803, endPoint y: 515, distance: 50.8
click at [765, 489] on button "OK" at bounding box center [756, 487] width 73 height 37
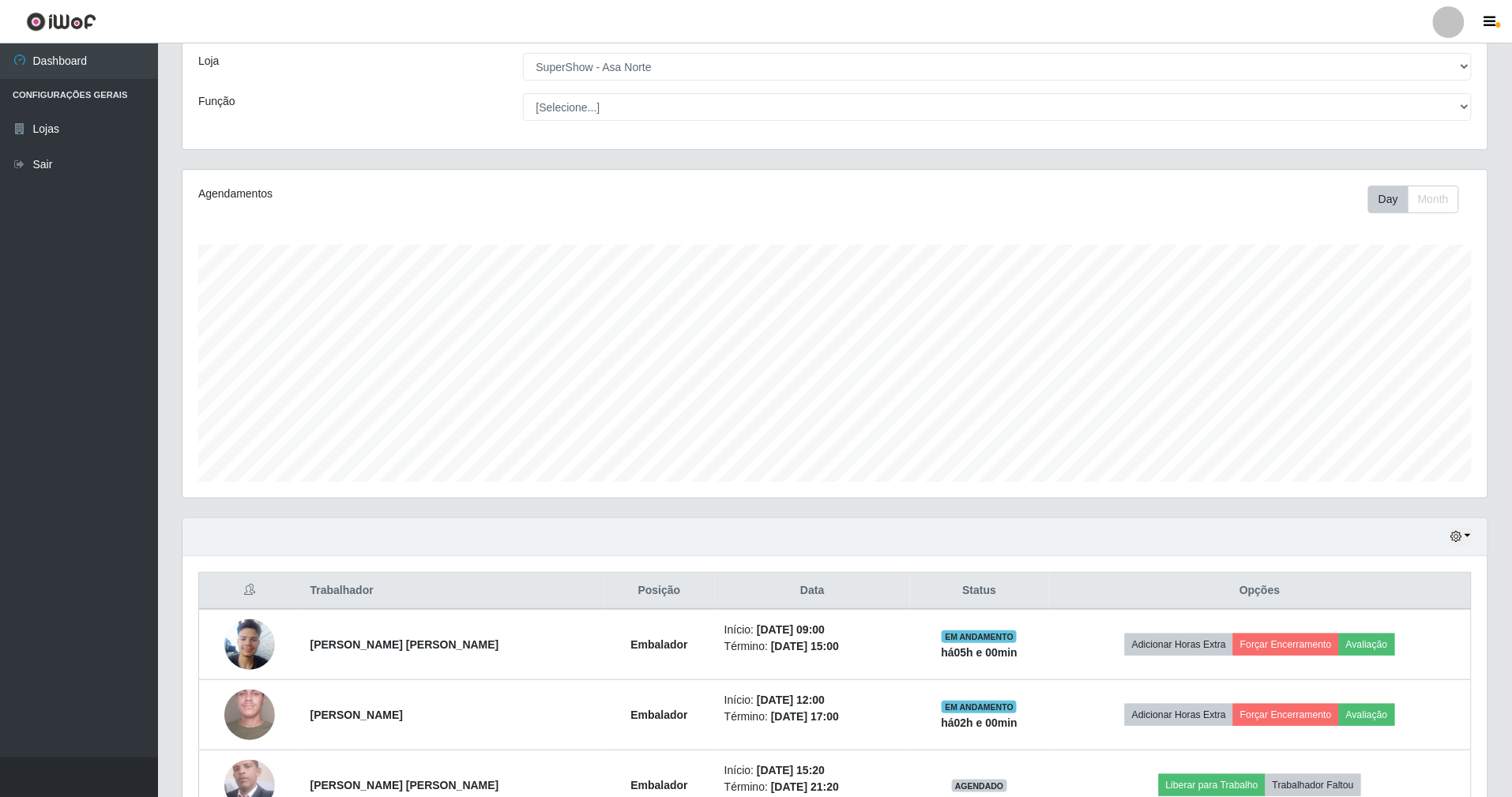
scroll to position [185, 0]
